Goal: Task Accomplishment & Management: Manage account settings

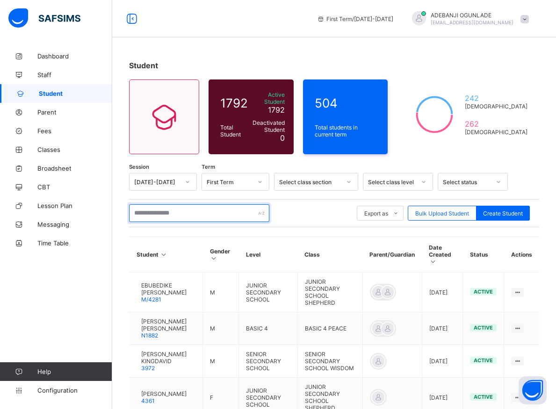
click at [168, 207] on input "text" at bounding box center [199, 213] width 140 height 18
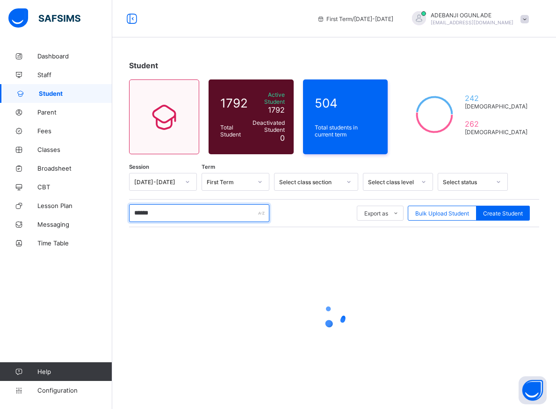
type input "*******"
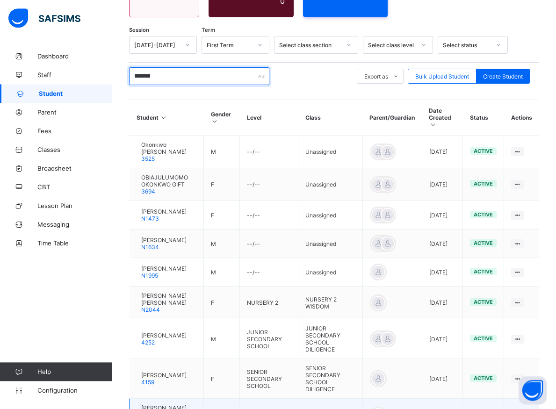
scroll to position [191, 0]
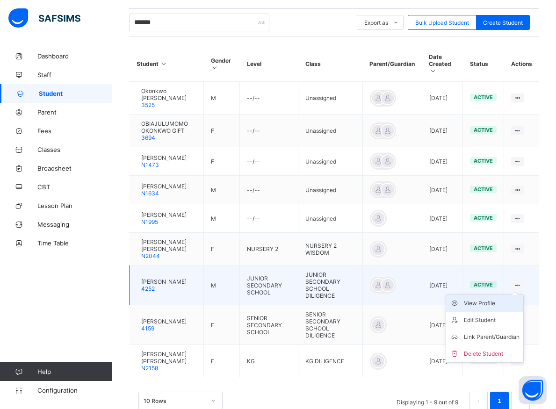
click at [488, 299] on div "View Profile" at bounding box center [492, 303] width 56 height 9
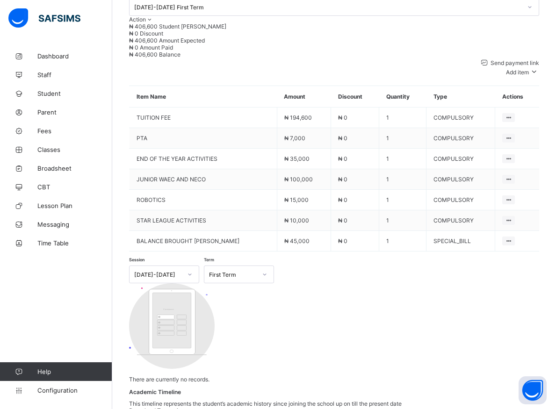
scroll to position [309, 0]
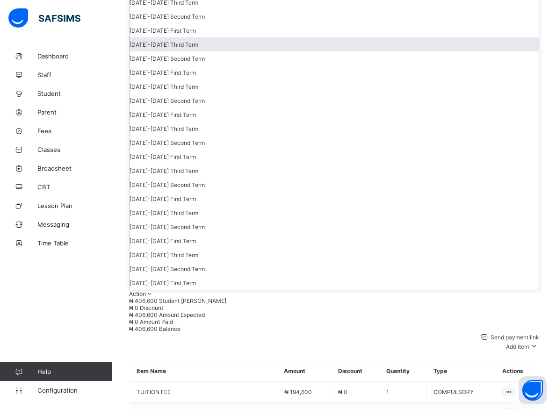
click at [449, 51] on div "[DATE]-[DATE] Third Term" at bounding box center [334, 44] width 409 height 14
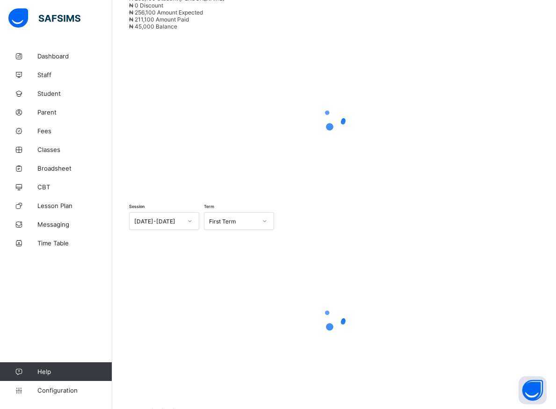
scroll to position [221, 0]
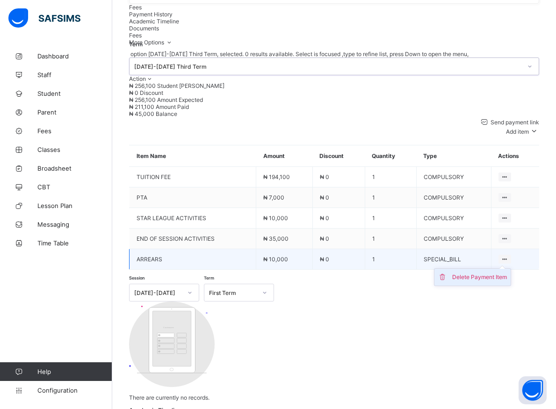
click at [498, 282] on div "Delete Payment Item" at bounding box center [479, 277] width 55 height 9
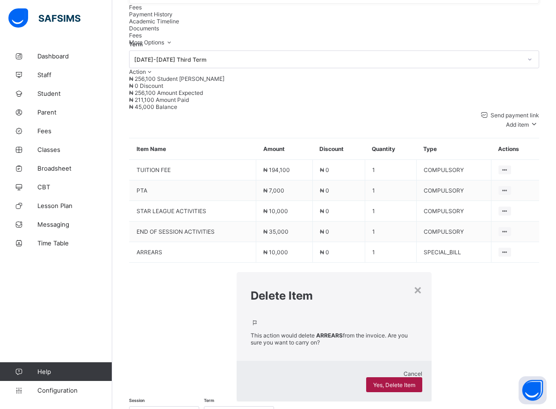
click at [373, 382] on span "Yes, Delete Item" at bounding box center [394, 385] width 42 height 7
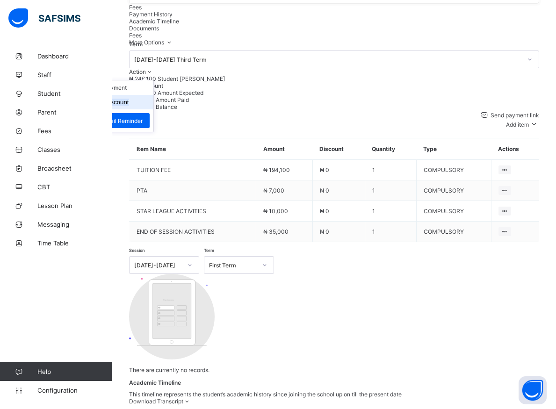
click at [129, 106] on button "Manage Discount" at bounding box center [104, 102] width 49 height 7
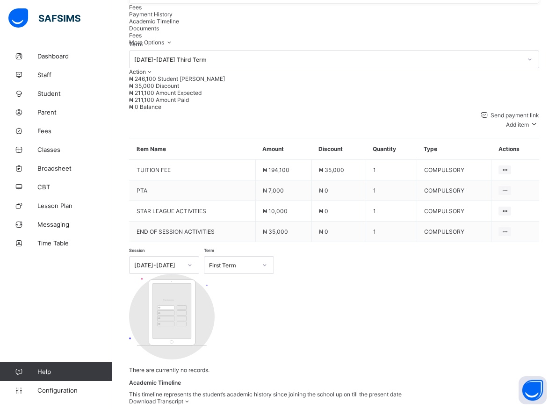
click at [522, 67] on div at bounding box center [530, 59] width 16 height 15
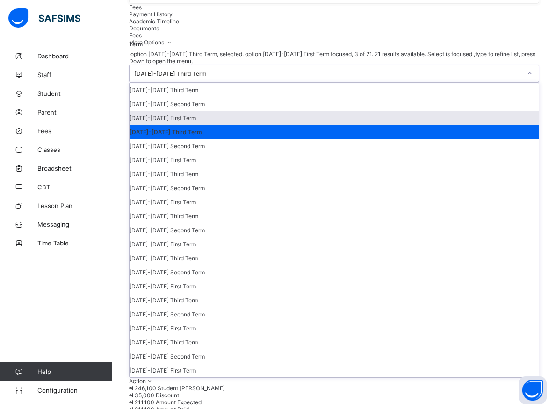
click at [445, 125] on div "[DATE]-[DATE] First Term" at bounding box center [334, 118] width 409 height 14
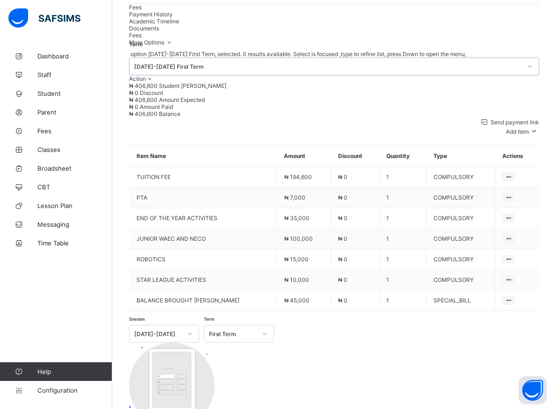
scroll to position [269, 0]
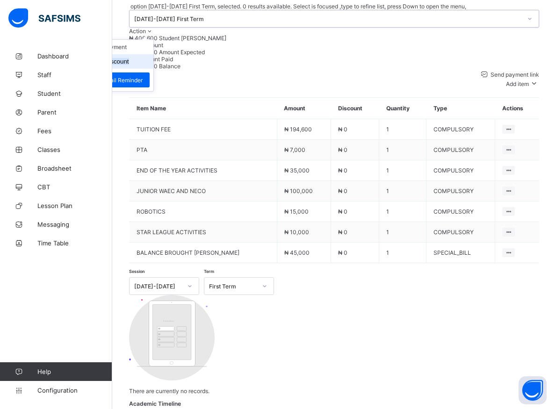
click at [129, 65] on button "Manage Discount" at bounding box center [104, 61] width 49 height 7
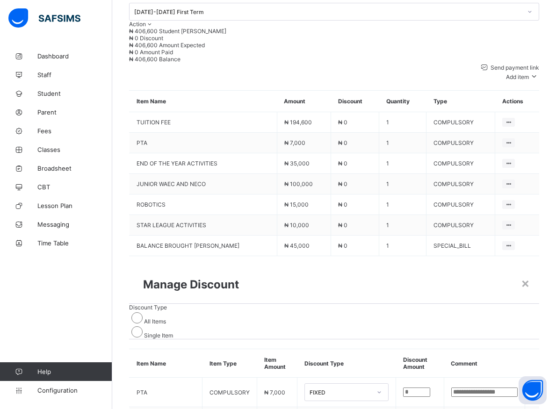
type input "*"
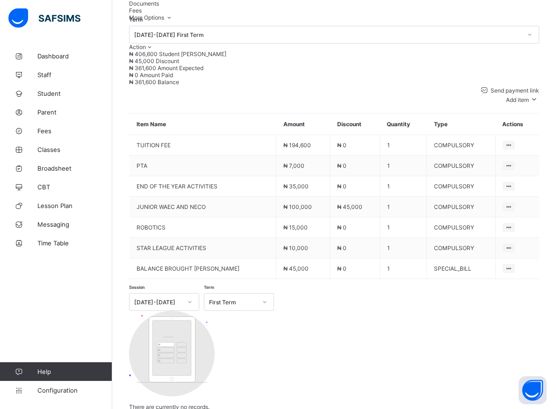
scroll to position [309, 0]
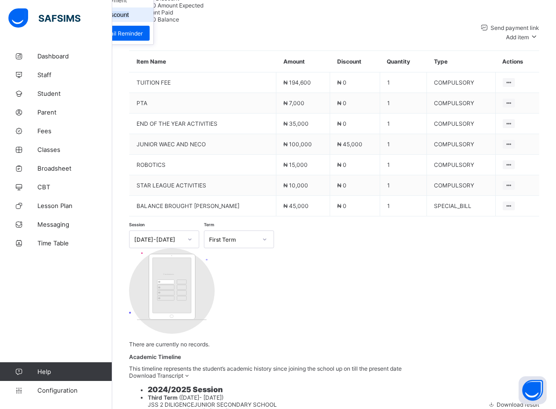
click at [129, 18] on button "Manage Discount" at bounding box center [104, 14] width 49 height 7
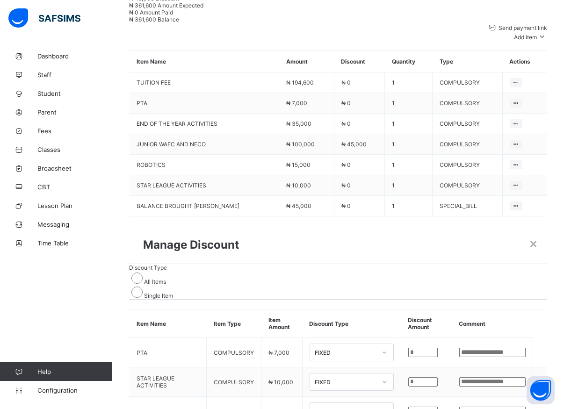
type input "*"
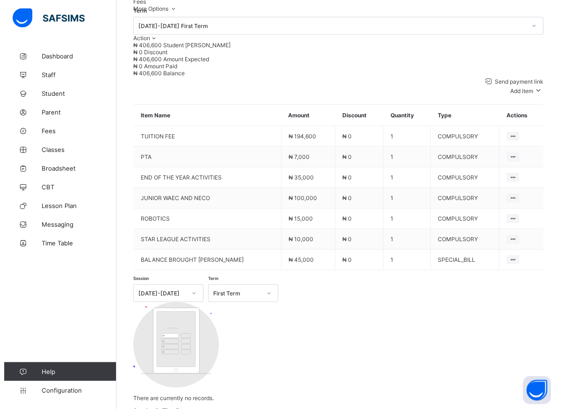
scroll to position [269, 0]
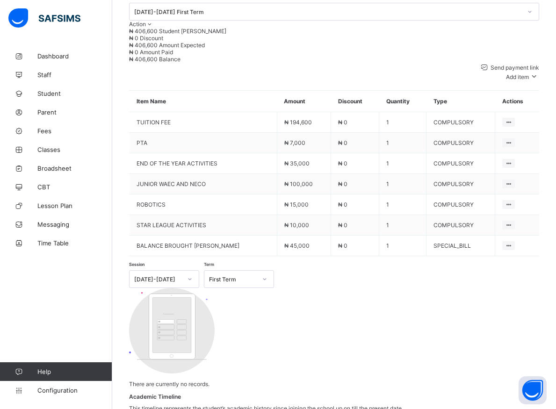
click at [0, 0] on div "Delete Payment Item" at bounding box center [0, 0] width 0 height 0
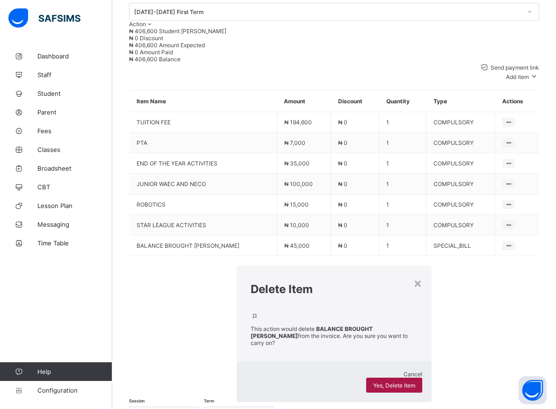
click at [373, 382] on span "Yes, Delete Item" at bounding box center [394, 385] width 42 height 7
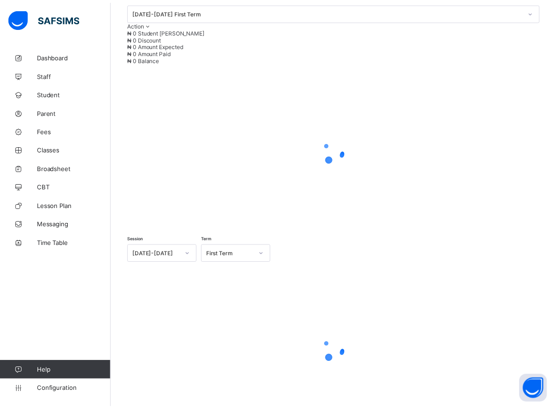
scroll to position [221, 0]
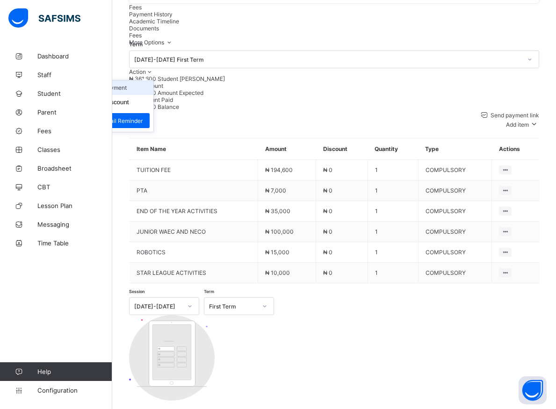
click at [153, 95] on li "Receive Payment" at bounding box center [115, 87] width 77 height 15
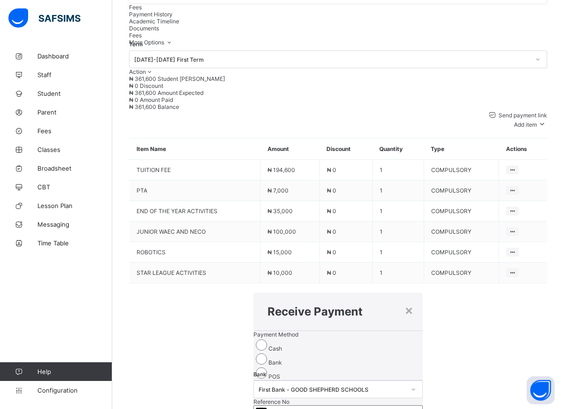
type input "*****"
type input "**********"
type input "*********"
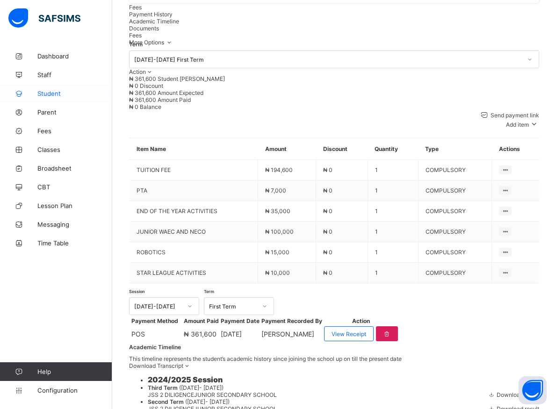
drag, startPoint x: 47, startPoint y: 93, endPoint x: 47, endPoint y: 87, distance: 5.6
click at [47, 92] on span "Student" at bounding box center [74, 93] width 75 height 7
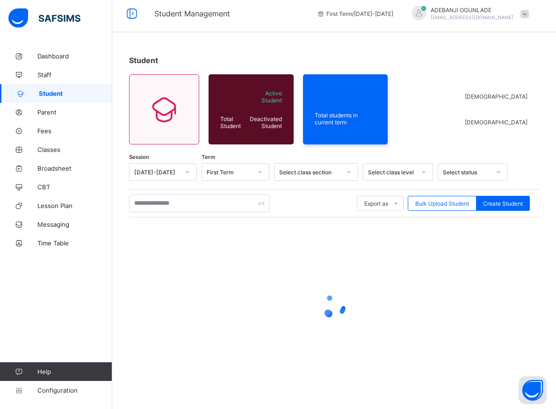
scroll to position [5, 0]
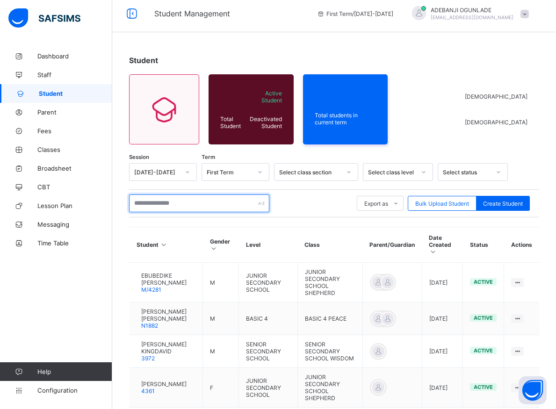
click at [175, 203] on input "text" at bounding box center [199, 204] width 140 height 18
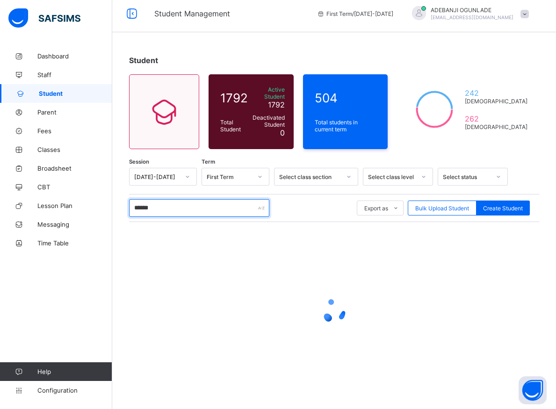
type input "*******"
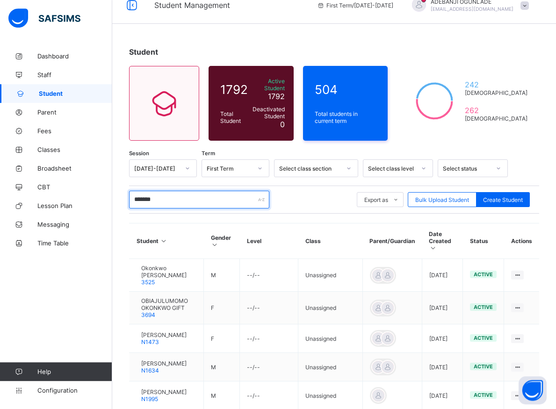
scroll to position [196, 0]
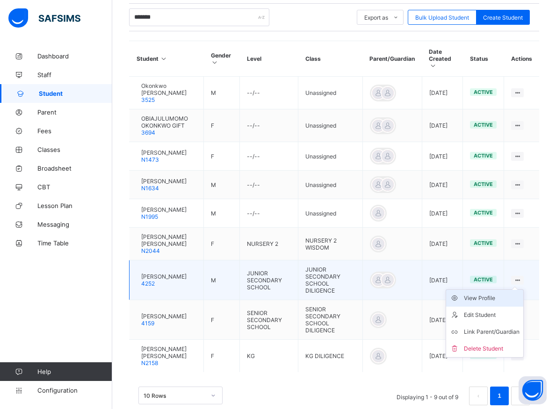
click at [494, 294] on div "View Profile" at bounding box center [492, 298] width 56 height 9
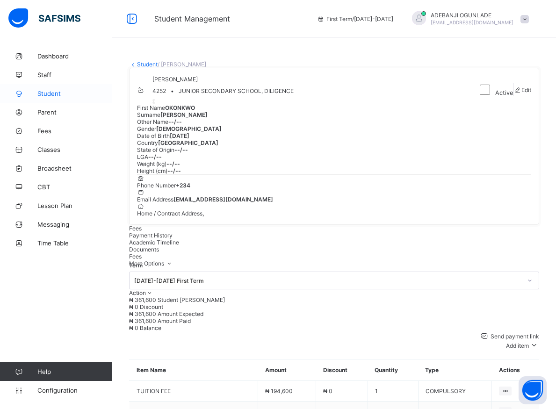
click at [43, 92] on span "Student" at bounding box center [74, 93] width 75 height 7
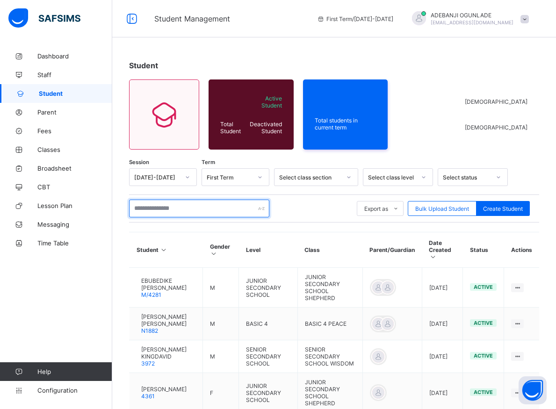
click at [166, 209] on input "text" at bounding box center [199, 209] width 140 height 18
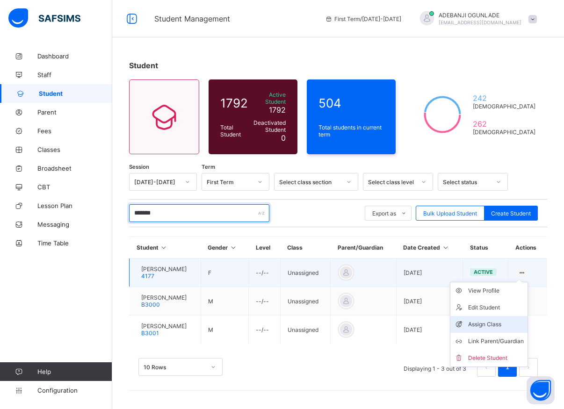
type input "*******"
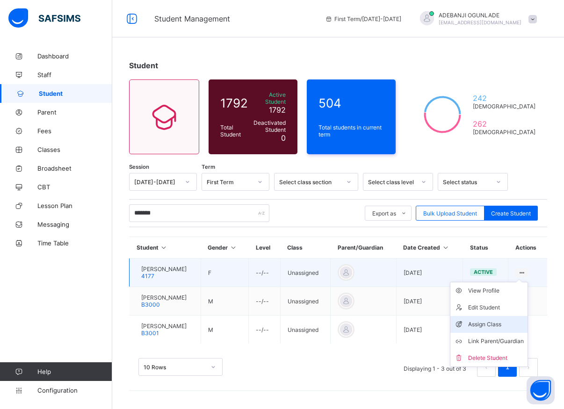
click at [470, 320] on div "Assign Class" at bounding box center [496, 324] width 56 height 9
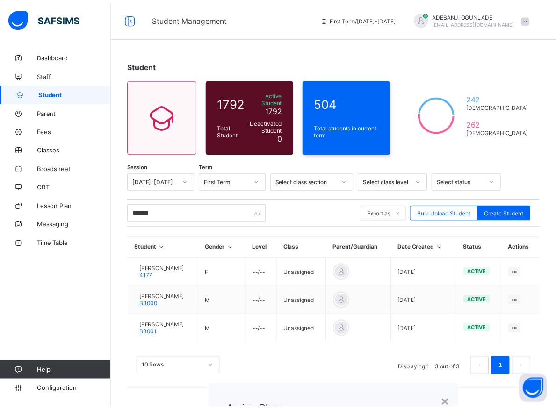
scroll to position [253, 0]
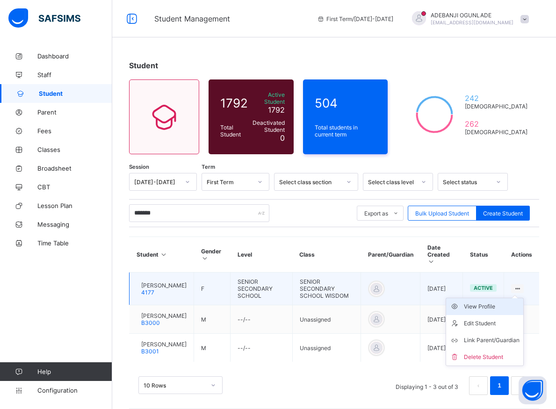
click at [494, 302] on div "View Profile" at bounding box center [492, 306] width 56 height 9
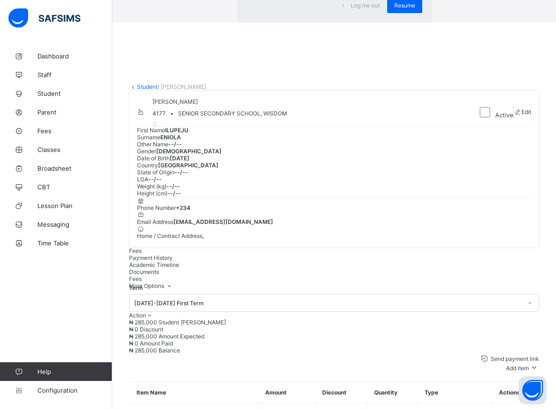
scroll to position [268, 0]
